Goal: Navigation & Orientation: Understand site structure

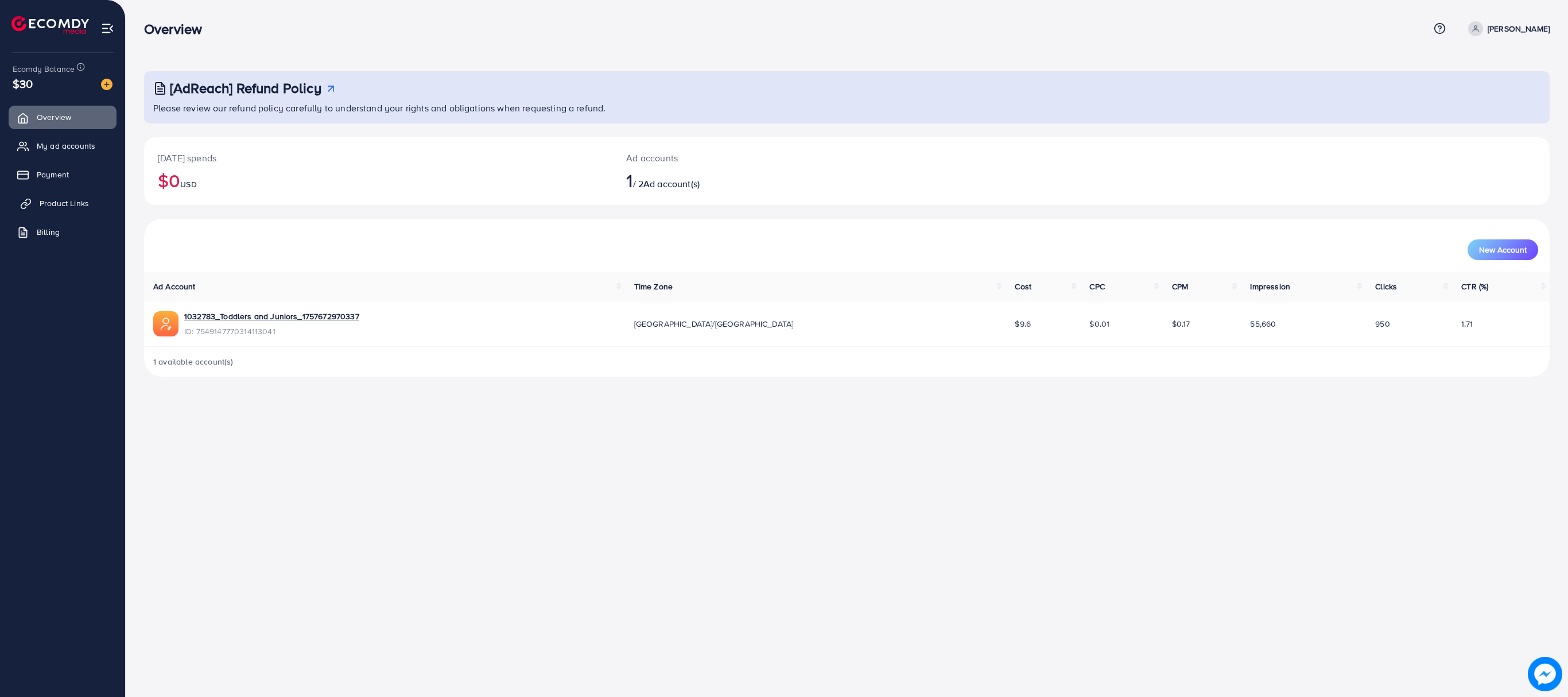
click at [57, 206] on span "Product Links" at bounding box center [64, 204] width 49 height 12
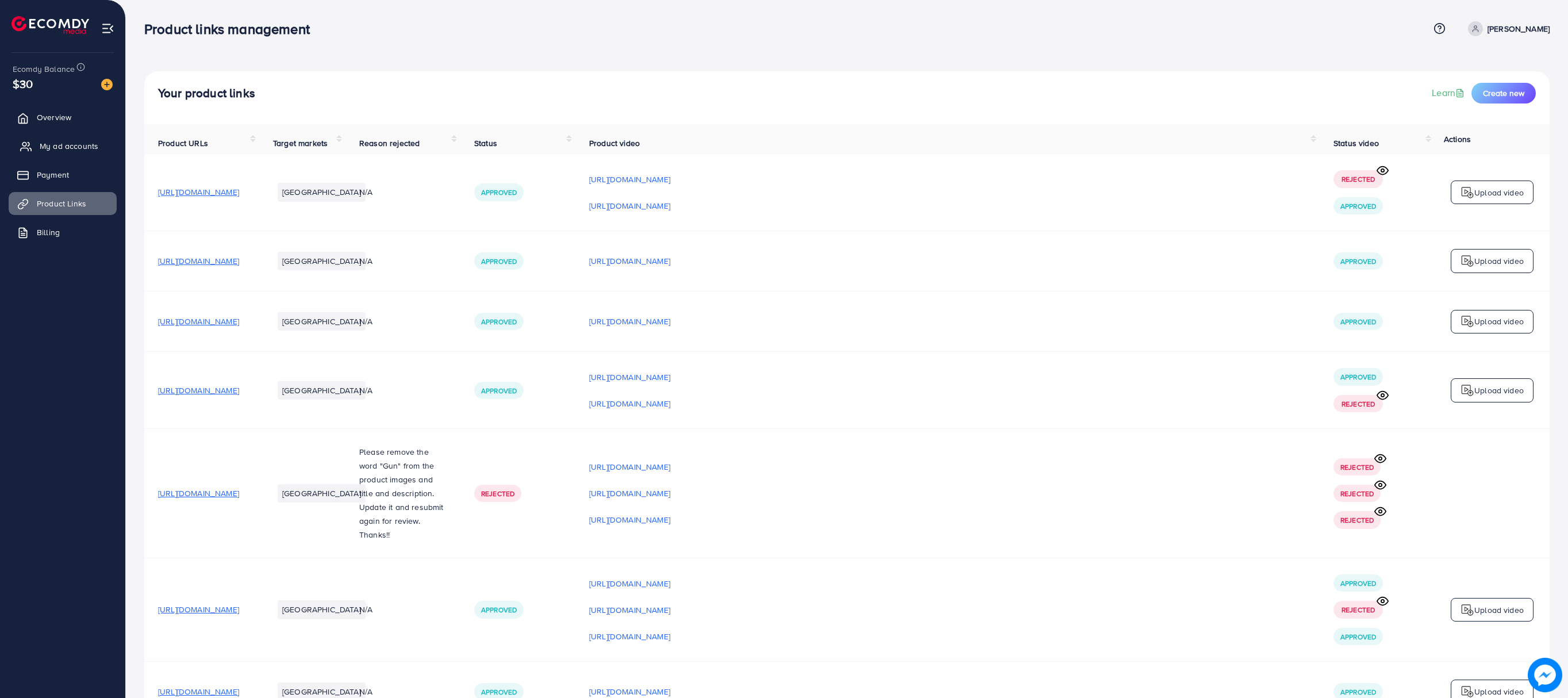
click at [46, 144] on span "My ad accounts" at bounding box center [69, 147] width 58 height 12
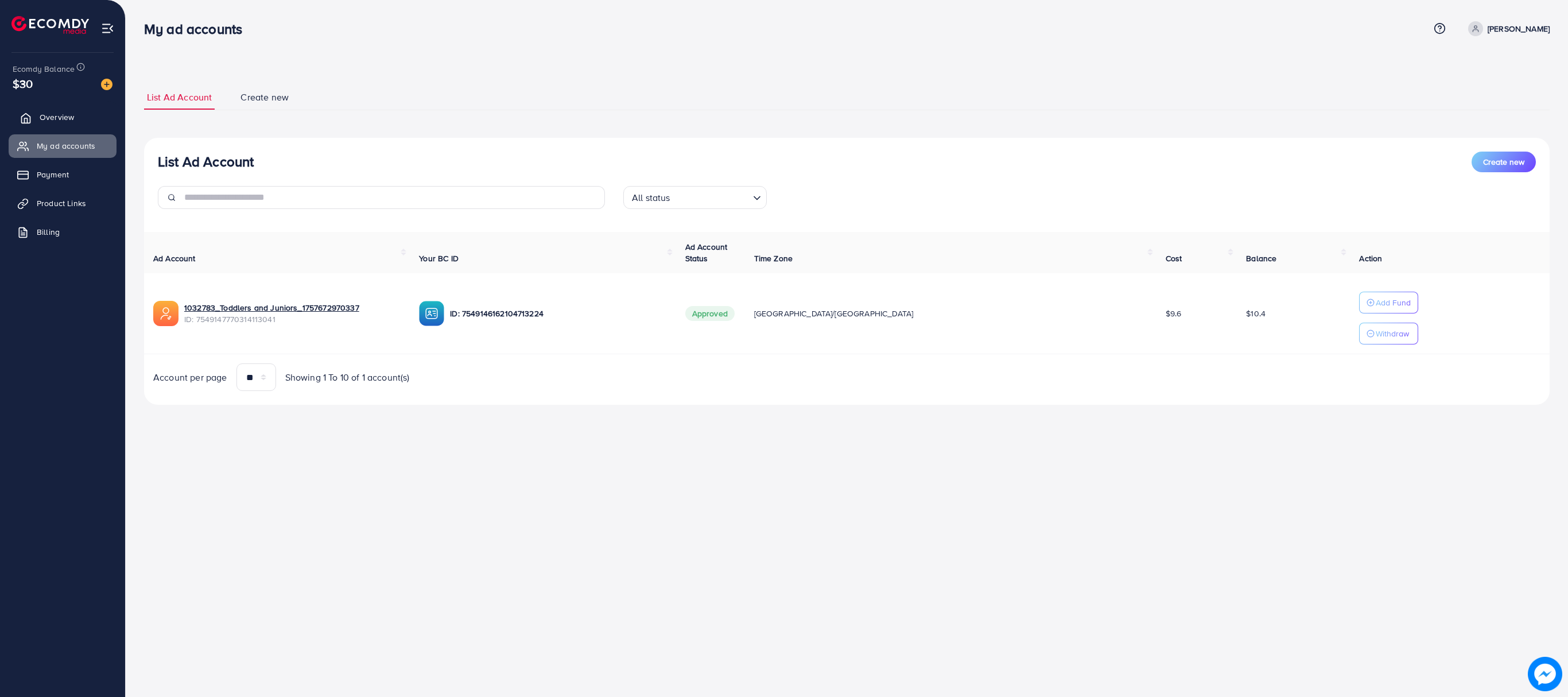
click at [67, 125] on link "Overview" at bounding box center [63, 117] width 108 height 23
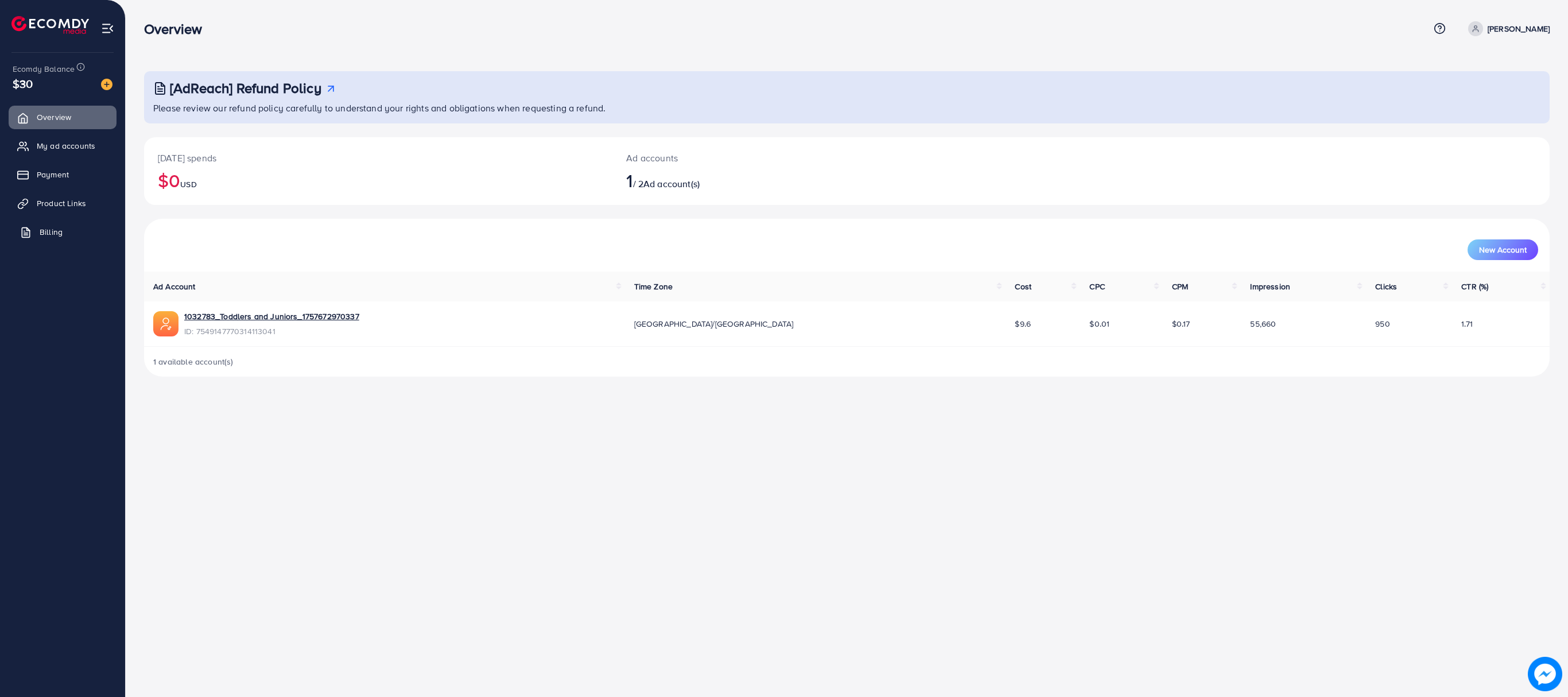
click at [57, 237] on span "Billing" at bounding box center [51, 233] width 23 height 12
